Goal: Task Accomplishment & Management: Manage account settings

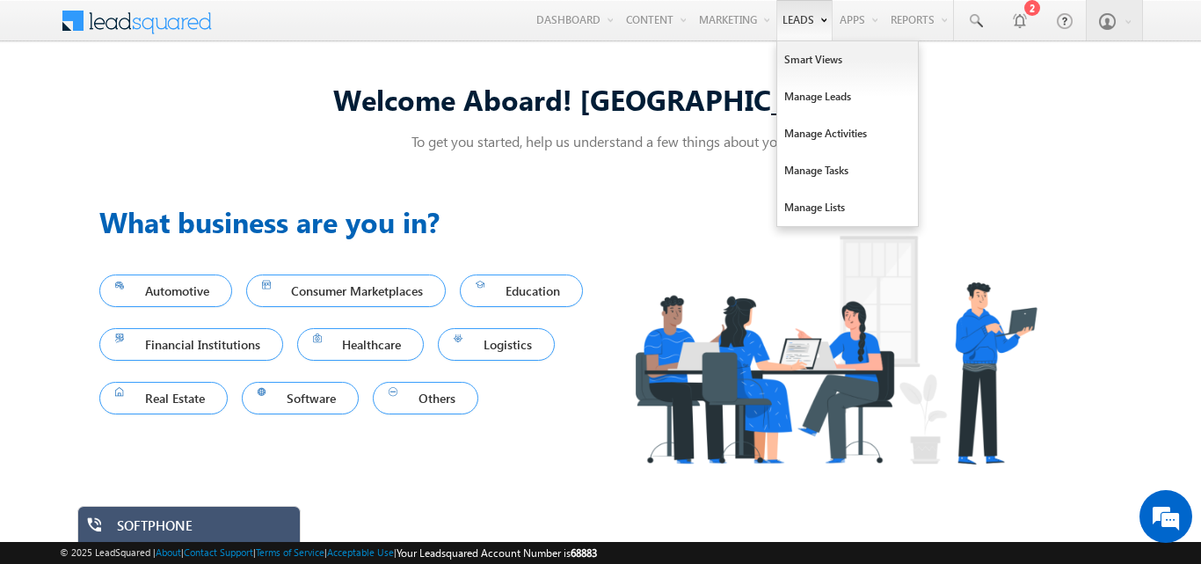
click at [804, 21] on link "Leads" at bounding box center [804, 20] width 56 height 40
click at [814, 94] on link "Manage Leads" at bounding box center [847, 96] width 141 height 37
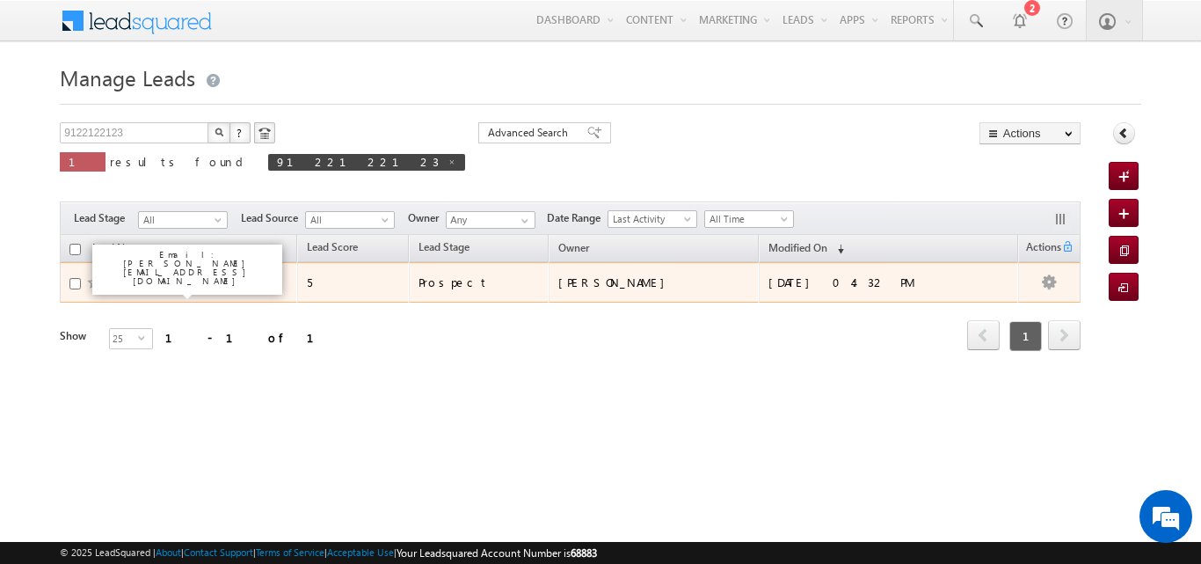
click at [181, 280] on link "Lakshman Kumar" at bounding box center [154, 281] width 80 height 13
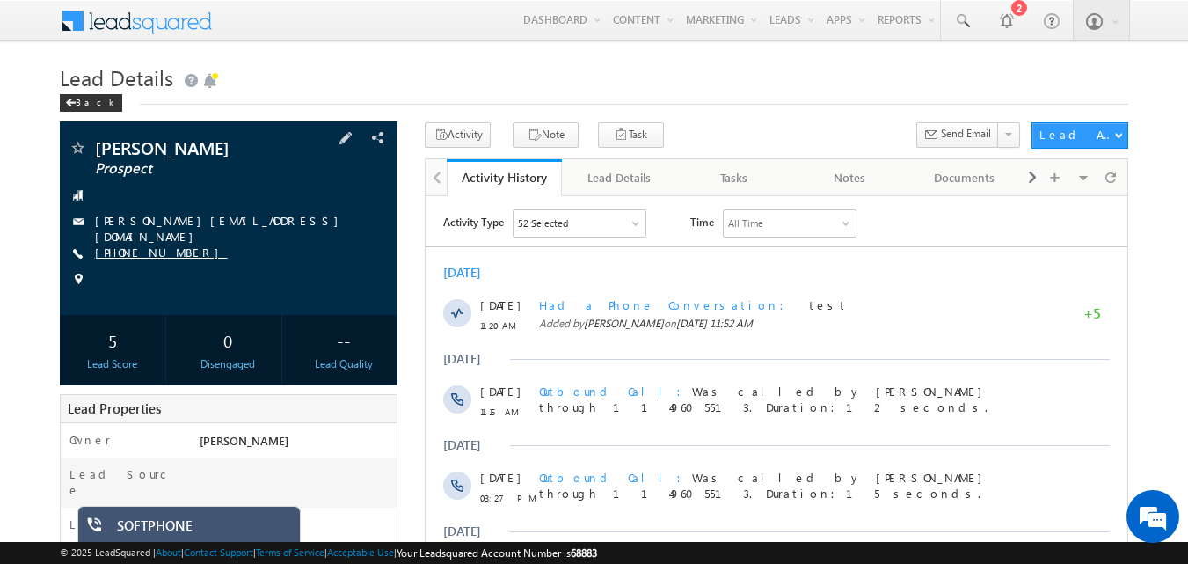
click at [126, 245] on link "+91-9122122123" at bounding box center [161, 251] width 133 height 15
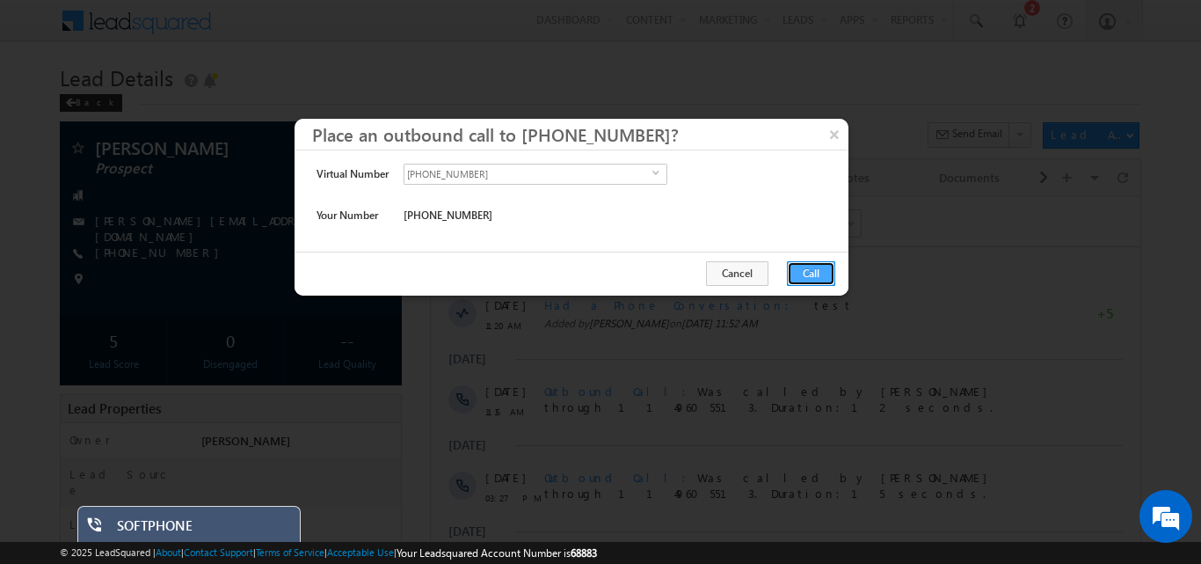
click at [793, 271] on button "Call" at bounding box center [811, 273] width 48 height 25
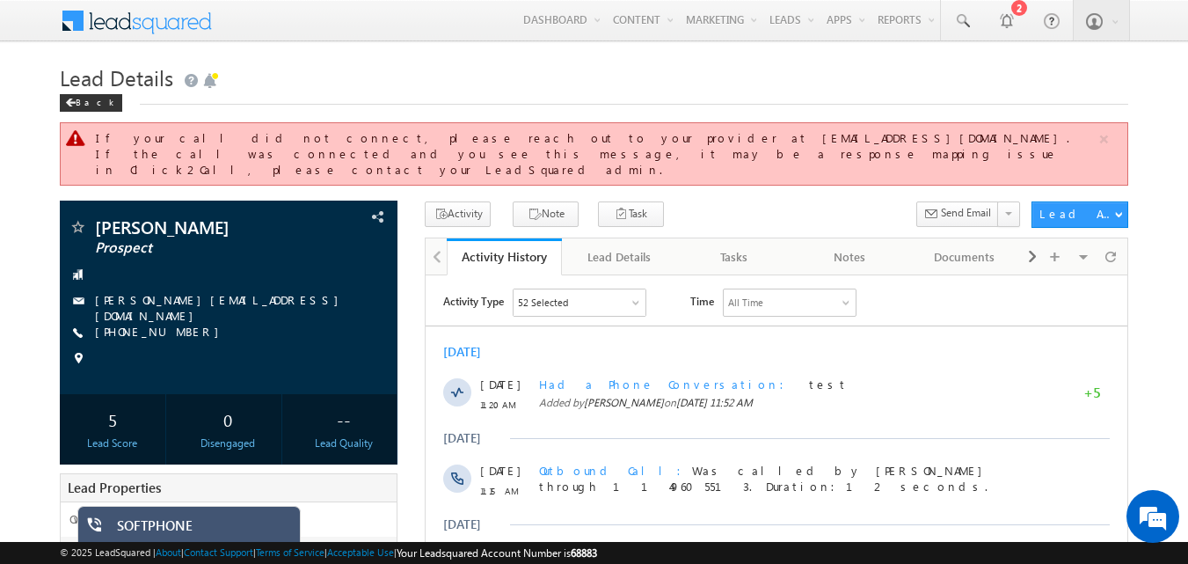
click at [1002, 142] on div "If your call did not connect, please reach out to your provider at jyoti.singh@…" at bounding box center [596, 153] width 1001 height 47
click at [150, 135] on div "If your call did not connect, please reach out to your provider at jyoti.singh@…" at bounding box center [596, 153] width 1001 height 47
click at [141, 324] on link "+91-9122122123" at bounding box center [161, 331] width 133 height 15
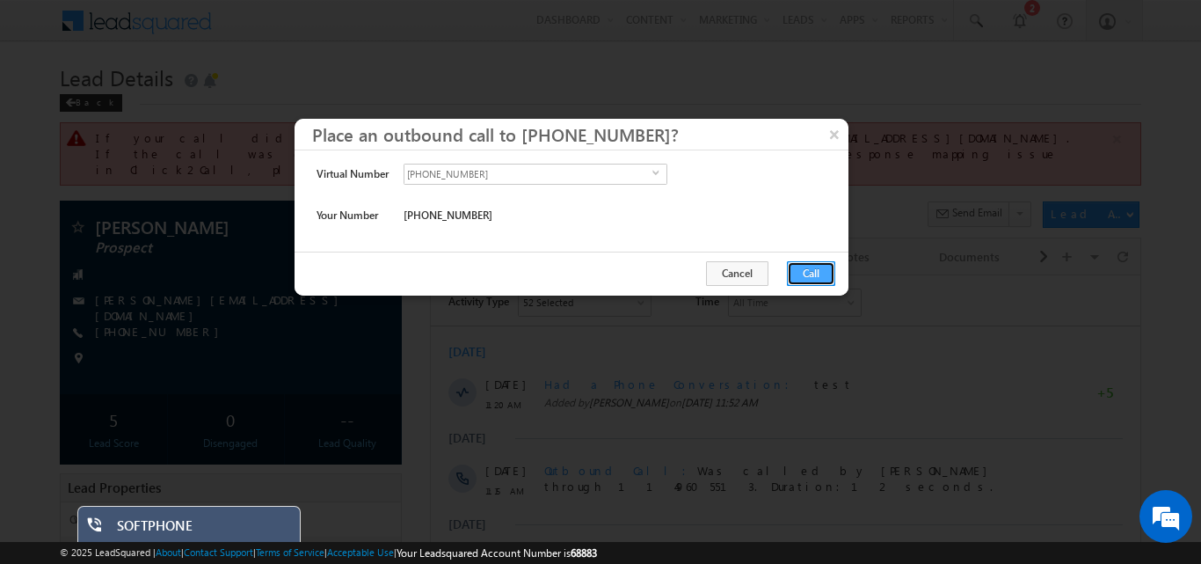
click at [793, 275] on button "Call" at bounding box center [811, 273] width 48 height 25
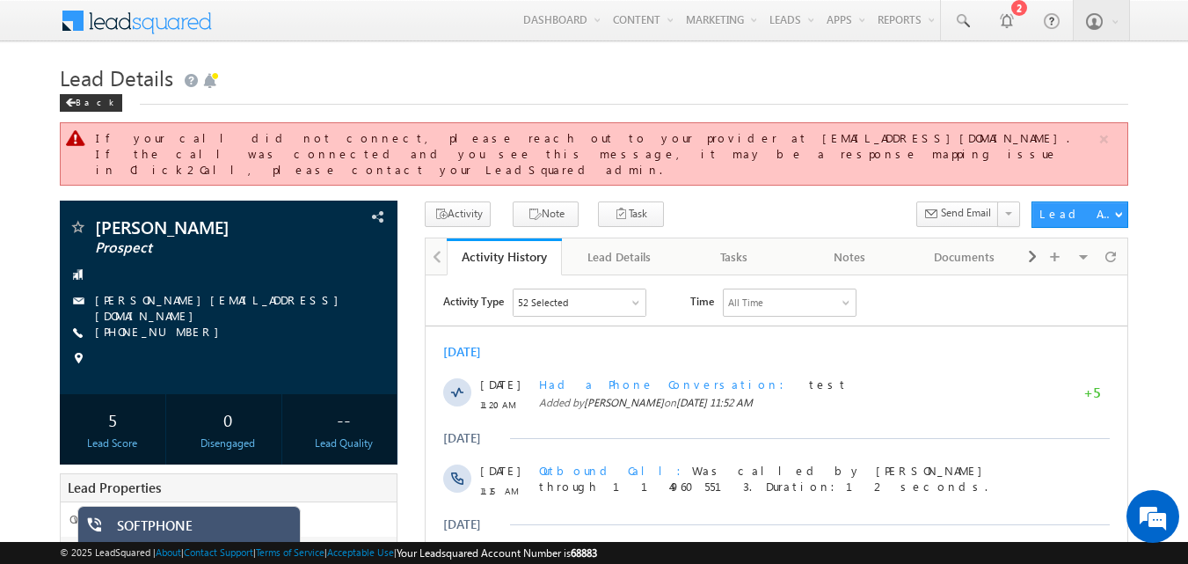
click at [78, 138] on div at bounding box center [76, 138] width 22 height 22
click at [1006, 18] on div at bounding box center [1006, 20] width 18 height 18
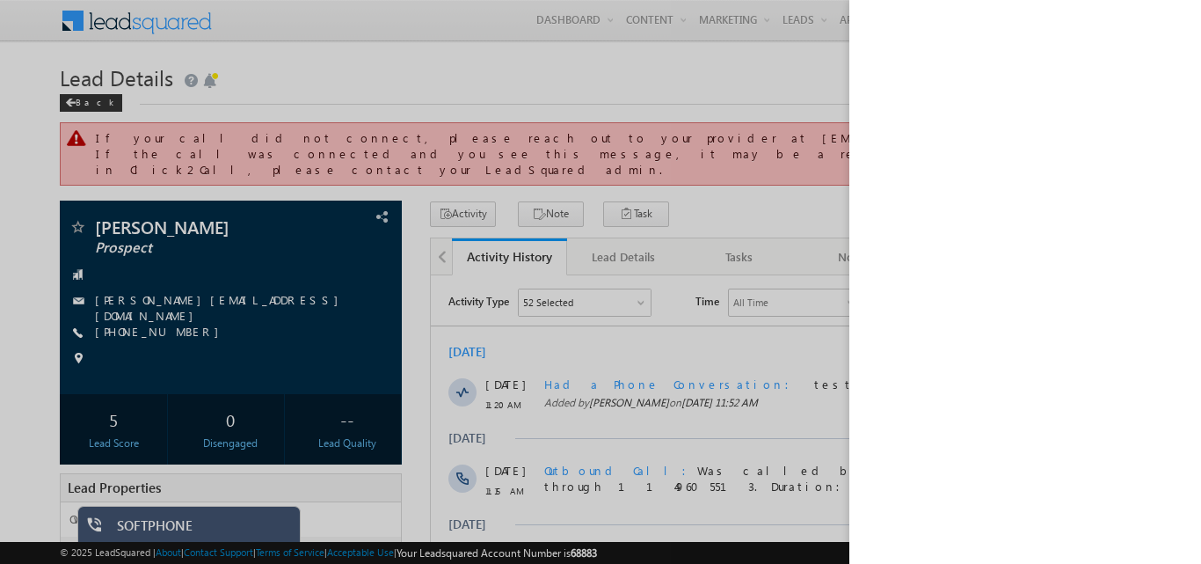
click at [644, 92] on div at bounding box center [600, 282] width 1201 height 564
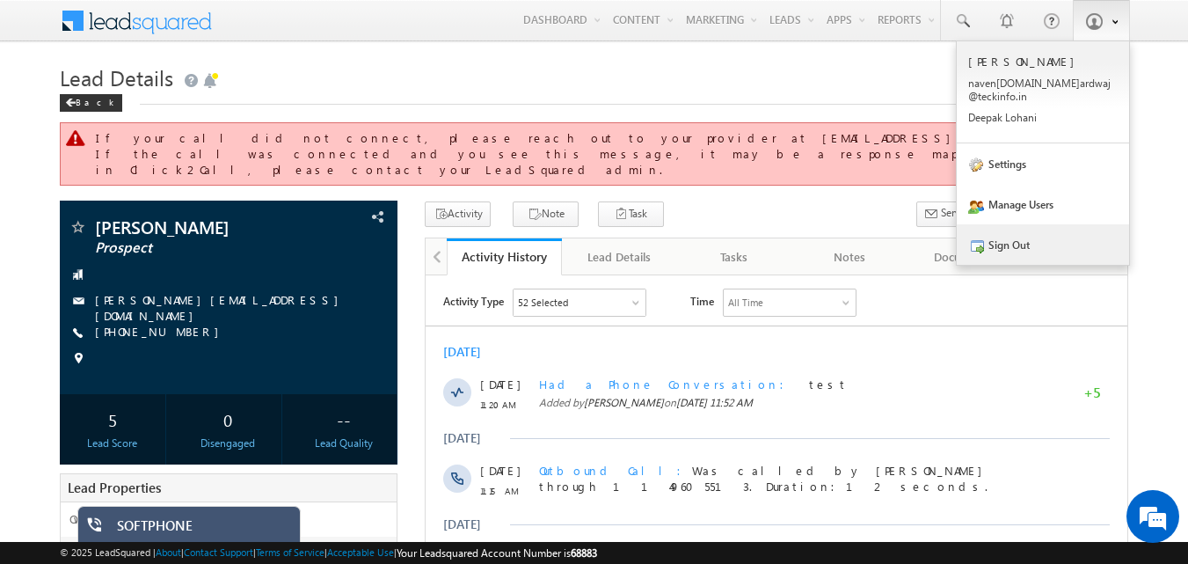
click at [1026, 229] on link "Sign Out" at bounding box center [1043, 244] width 172 height 40
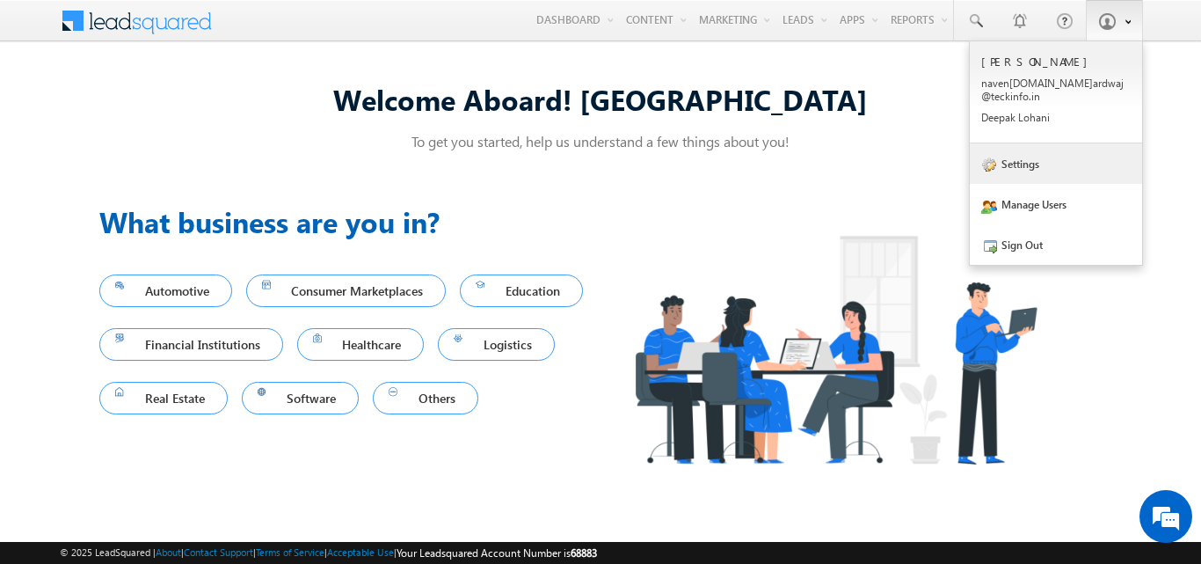
click at [1042, 149] on link "Settings" at bounding box center [1056, 163] width 172 height 40
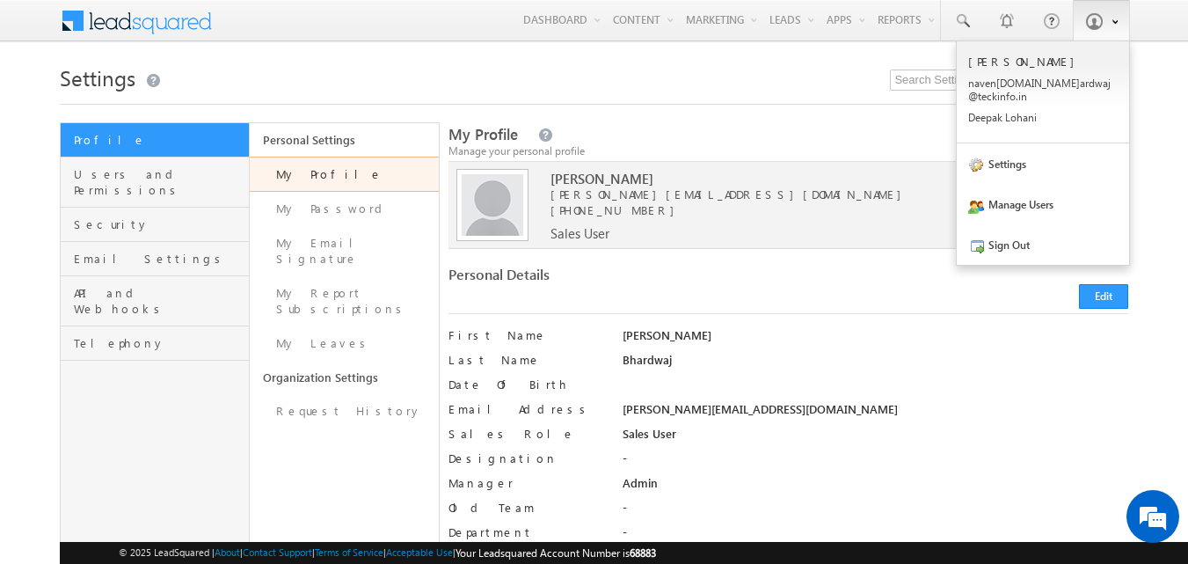
click at [1102, 27] on span at bounding box center [1094, 21] width 18 height 18
click at [1024, 192] on link "Manage Users" at bounding box center [1043, 204] width 172 height 40
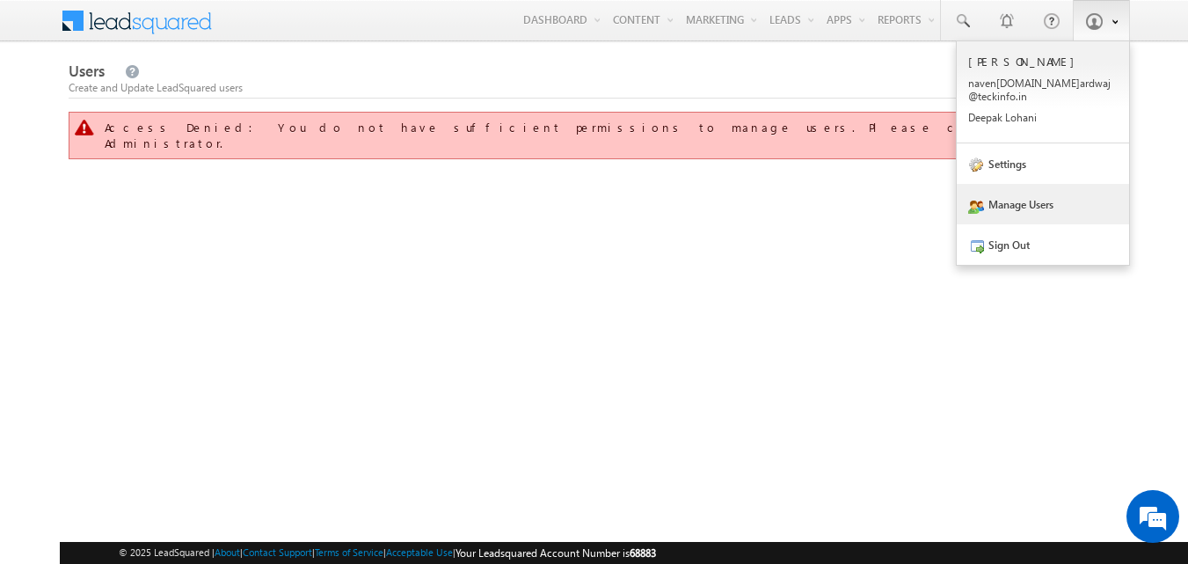
click at [1087, 16] on span at bounding box center [1094, 21] width 18 height 18
click at [1005, 161] on link "Settings" at bounding box center [1043, 163] width 172 height 40
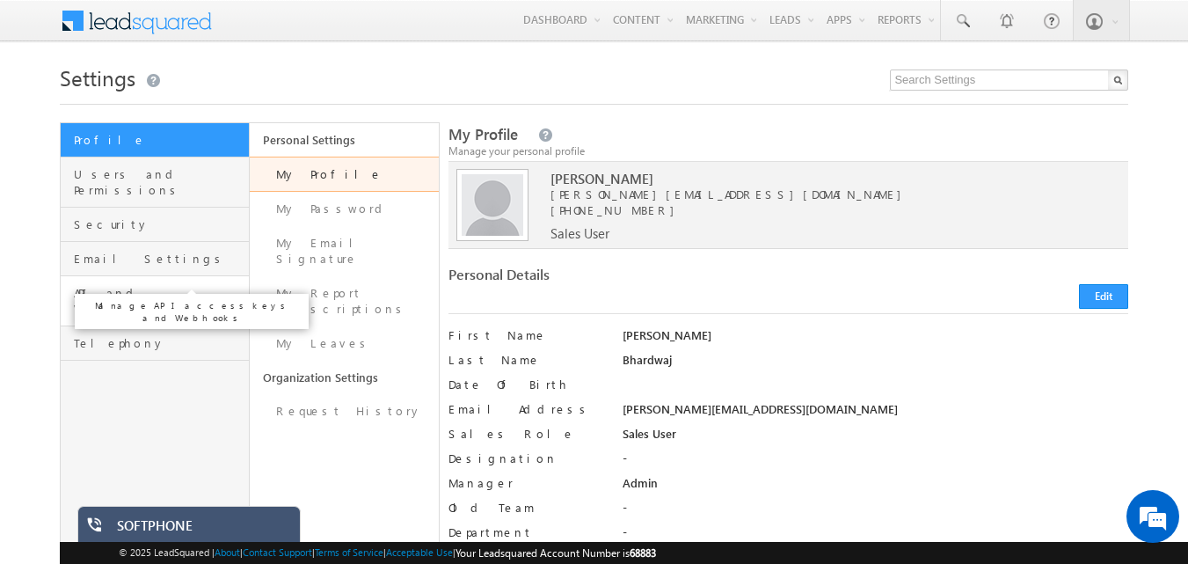
click at [134, 285] on span "API and Webhooks" at bounding box center [159, 301] width 171 height 32
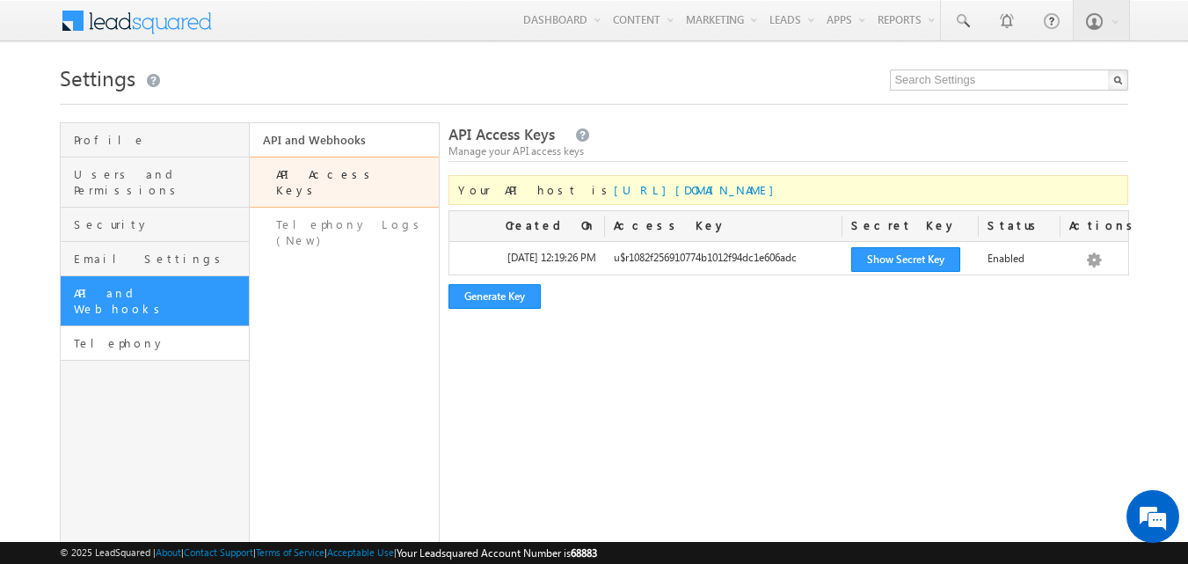
click at [144, 326] on link "Telephony" at bounding box center [155, 343] width 188 height 34
